Goal: Task Accomplishment & Management: Manage account settings

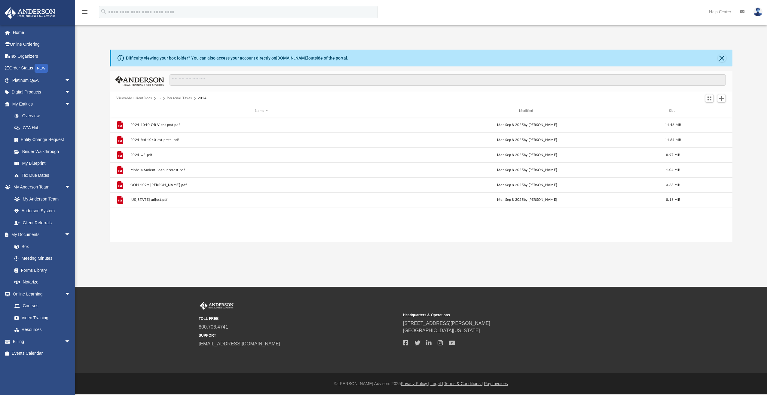
scroll to position [132, 618]
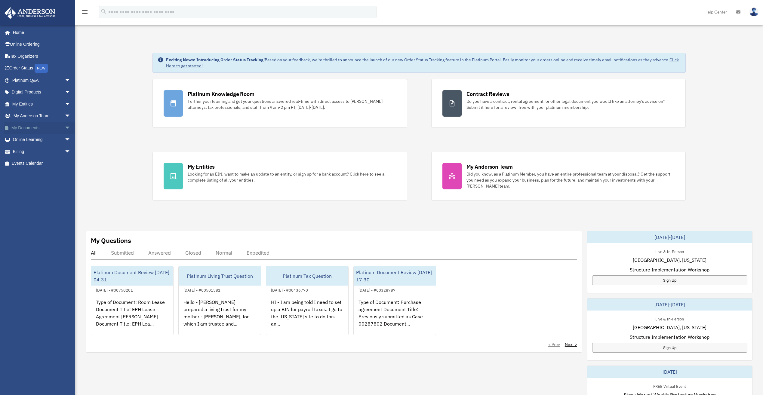
click at [38, 128] on link "My Documents arrow_drop_down" at bounding box center [41, 128] width 75 height 12
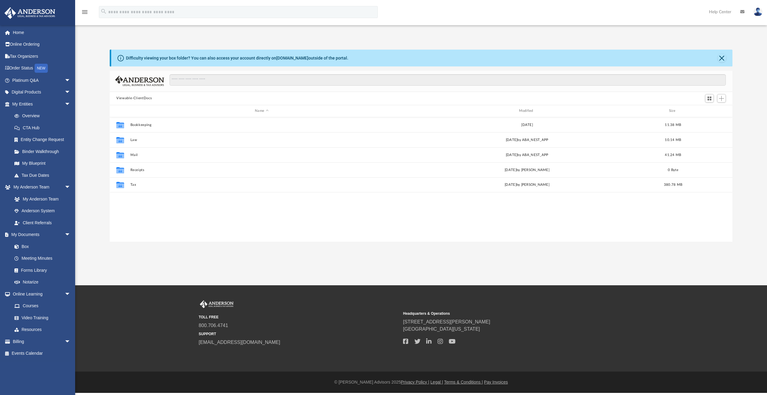
scroll to position [132, 618]
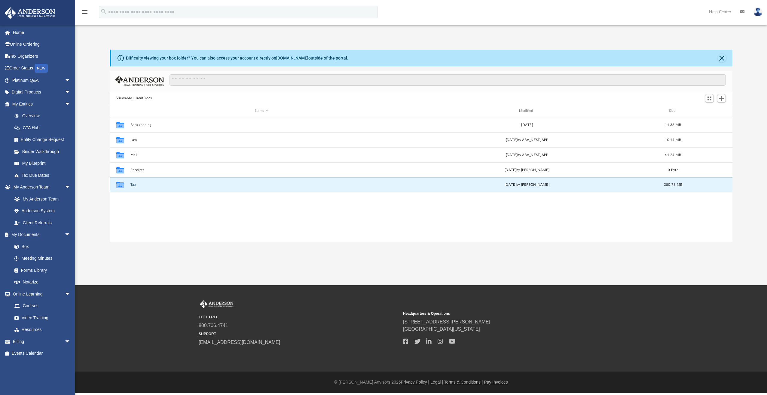
click at [133, 183] on button "Tax" at bounding box center [261, 185] width 263 height 4
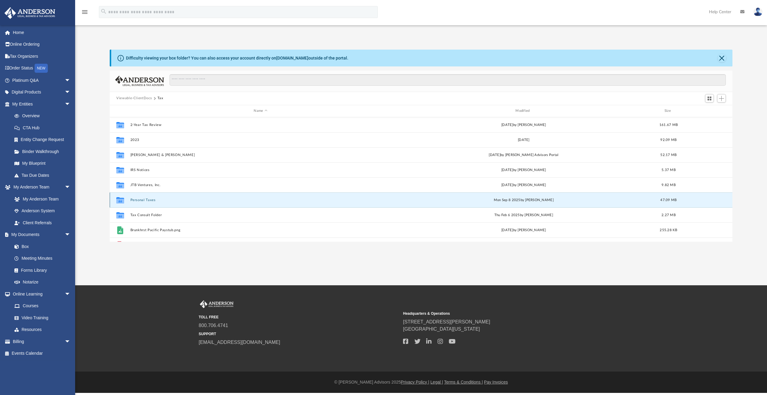
click at [144, 201] on button "Personal Taxes" at bounding box center [260, 200] width 261 height 4
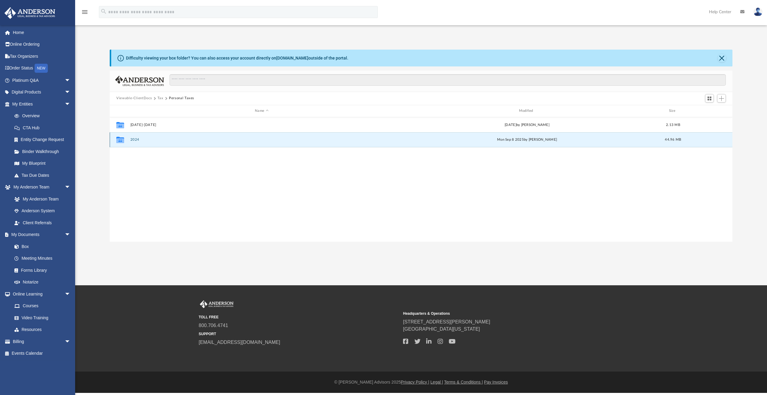
click at [132, 138] on button "2024" at bounding box center [261, 140] width 263 height 4
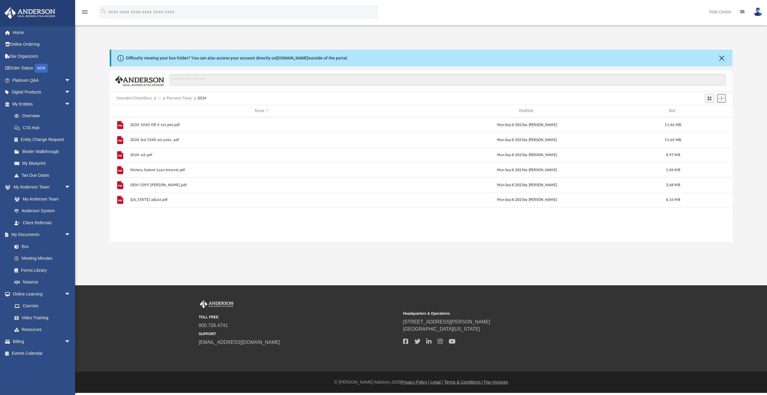
click at [724, 98] on span "Add" at bounding box center [721, 98] width 5 height 5
click at [710, 111] on li "Upload" at bounding box center [713, 110] width 19 height 6
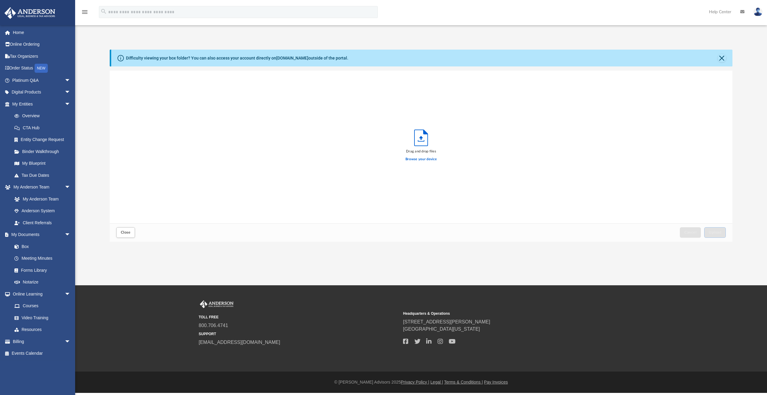
scroll to position [148, 618]
click at [714, 228] on button "Upload" at bounding box center [715, 232] width 22 height 11
click at [720, 55] on button "Close" at bounding box center [722, 58] width 8 height 8
